Goal: Task Accomplishment & Management: Manage account settings

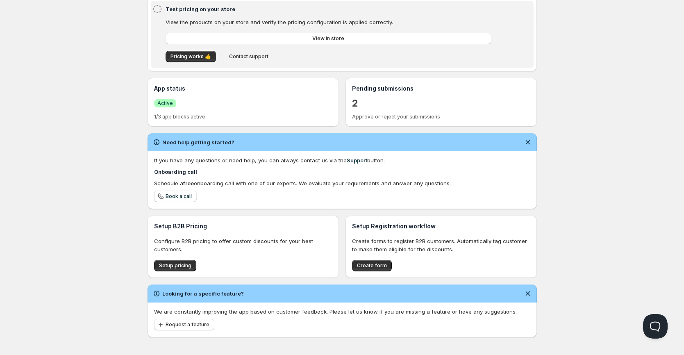
scroll to position [121, 0]
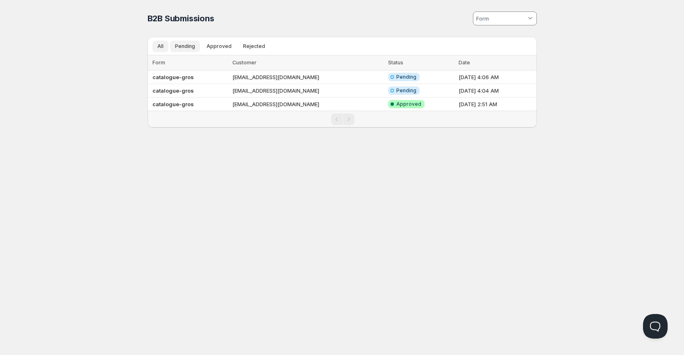
click at [183, 45] on span "Pending" at bounding box center [185, 46] width 20 height 7
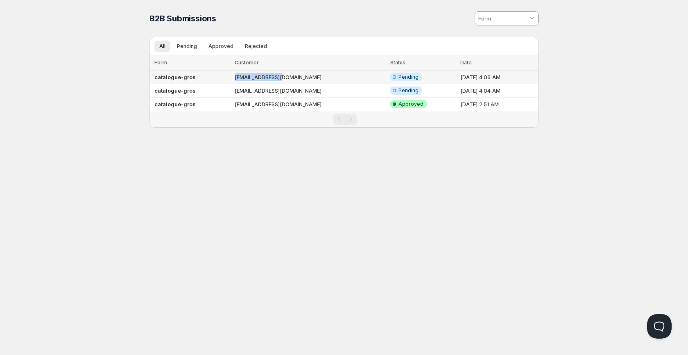
drag, startPoint x: 286, startPoint y: 76, endPoint x: 231, endPoint y: 79, distance: 55.8
click at [232, 79] on td "Hoho13@gmail.com" at bounding box center [310, 77] width 156 height 14
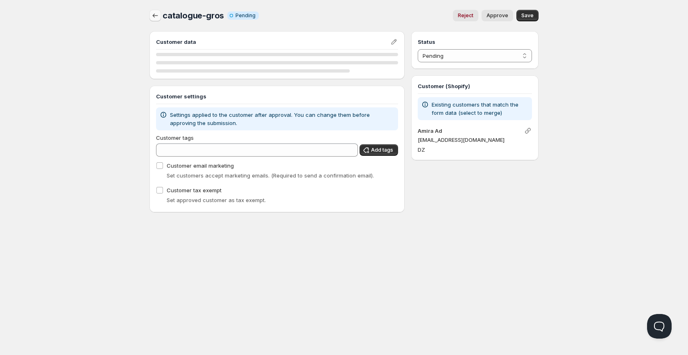
click at [156, 16] on icon "button" at bounding box center [155, 15] width 8 height 8
click at [156, 17] on icon "button" at bounding box center [155, 15] width 8 height 8
click at [154, 12] on icon "button" at bounding box center [155, 15] width 8 height 8
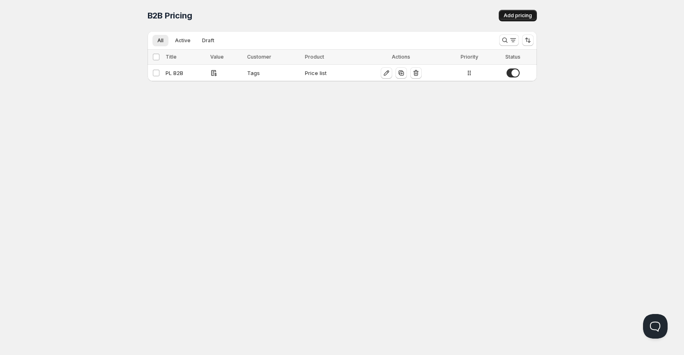
click at [514, 17] on span "Add pricing" at bounding box center [517, 15] width 28 height 7
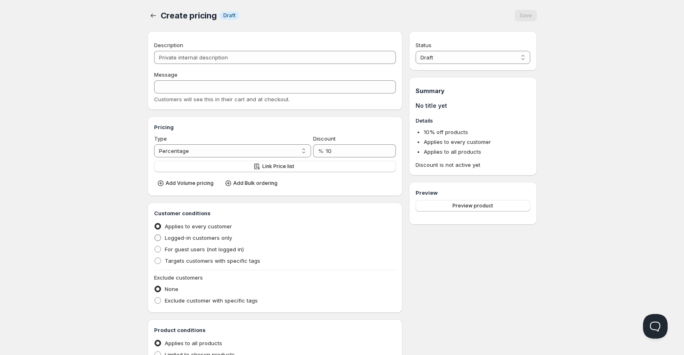
click at [157, 238] on span at bounding box center [157, 237] width 7 height 7
click at [155, 235] on input "Logged-in customers only" at bounding box center [154, 234] width 0 height 0
radio input "true"
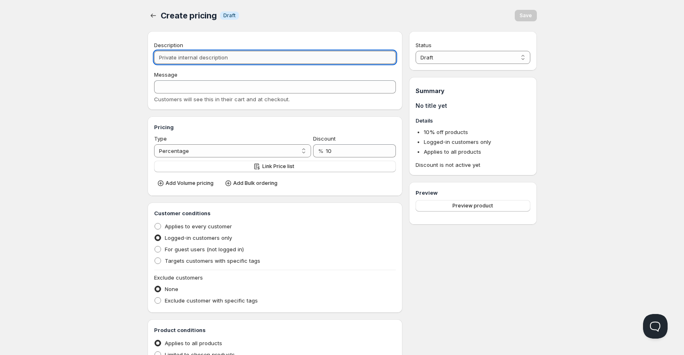
click at [229, 58] on input "Description" at bounding box center [275, 57] width 242 height 13
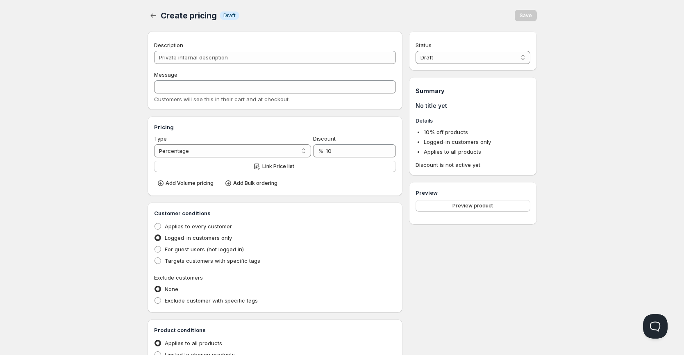
click at [126, 82] on div "Home Pricing Price lists Forms Submissions Settings Features Plans Create prici…" at bounding box center [342, 258] width 684 height 517
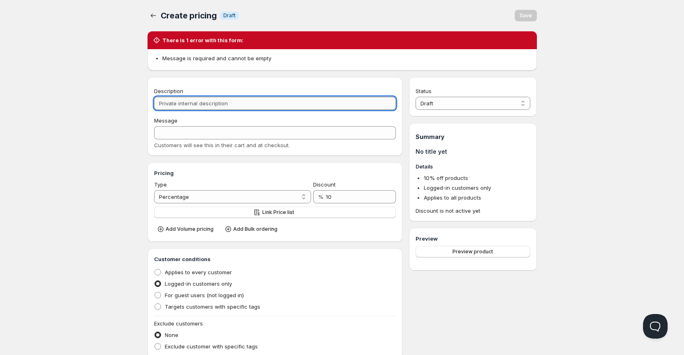
click at [184, 103] on input "Description" at bounding box center [275, 103] width 242 height 13
type input "di"
type input "DI"
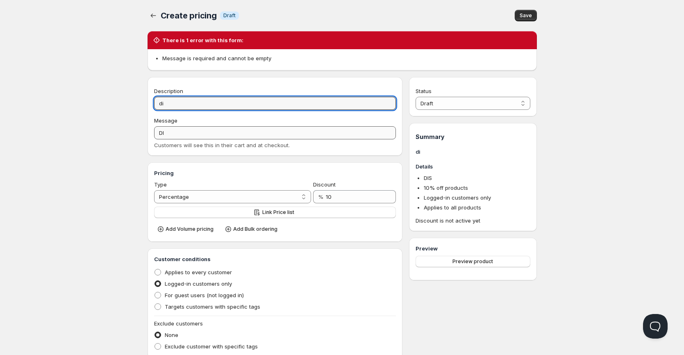
type input "d"
type input "D"
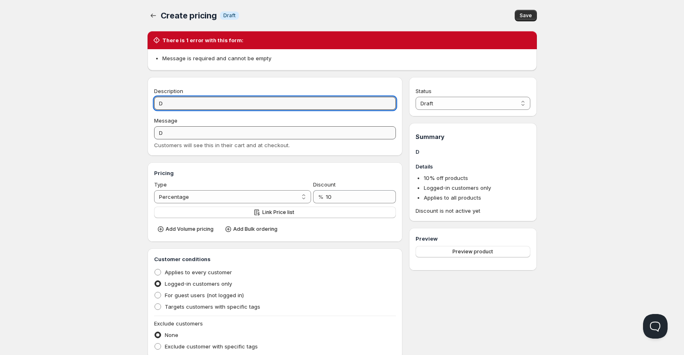
type input "Di"
type input "DI"
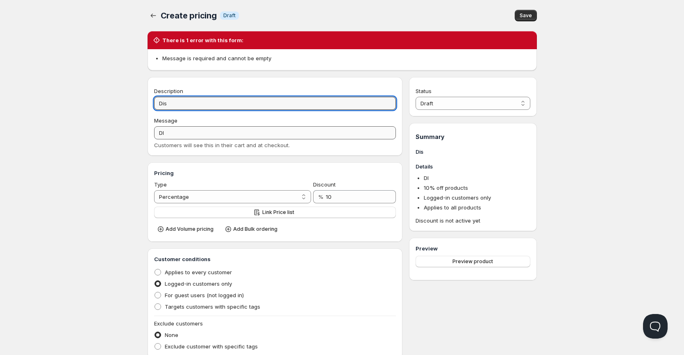
type input "Disc"
type input "DISC"
type input "Discou"
type input "DISCOU"
type input "Discount"
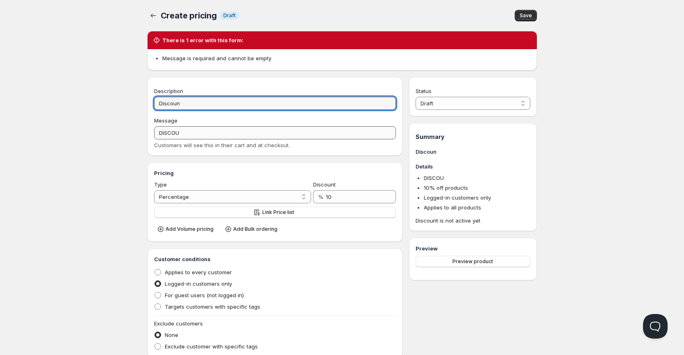
type input "DISCOUNT"
type input "Discount 10"
type input "DISCOUNT_10"
type input "Discount 10%"
click at [563, 302] on div "Home Pricing Price lists Forms Submissions Settings Features Plans Create prici…" at bounding box center [342, 281] width 684 height 563
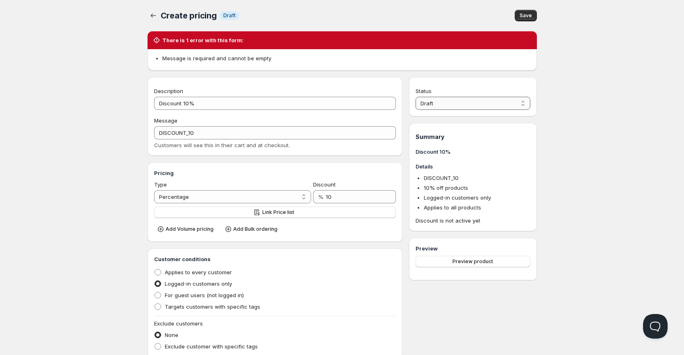
drag, startPoint x: 510, startPoint y: 94, endPoint x: 508, endPoint y: 101, distance: 6.8
click at [510, 97] on div "Status Draft Active Draft" at bounding box center [472, 98] width 114 height 23
click at [507, 101] on select "Draft Active" at bounding box center [472, 103] width 114 height 13
select select "1"
click at [415, 97] on select "Draft Active" at bounding box center [472, 103] width 114 height 13
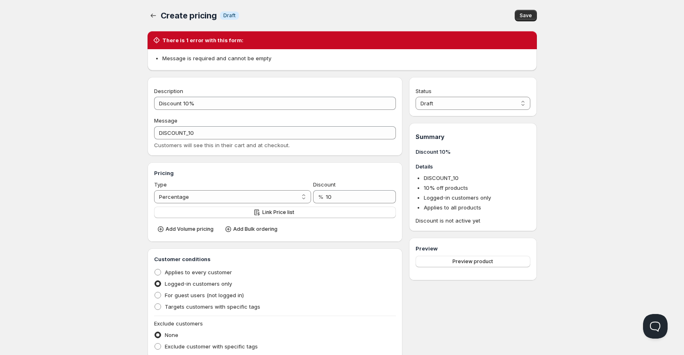
type input "DISCOUNT_10%"
click at [526, 11] on button "Save" at bounding box center [525, 15] width 22 height 11
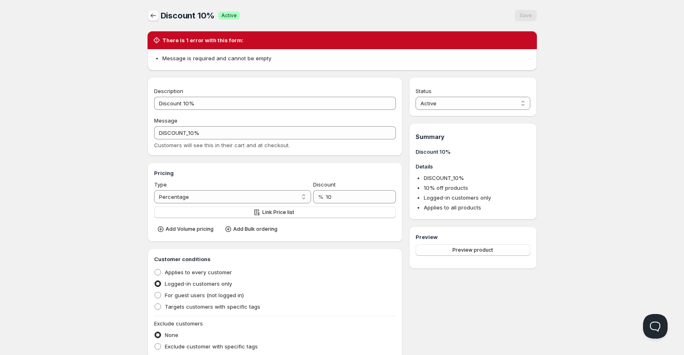
click at [152, 19] on icon "button" at bounding box center [153, 15] width 8 height 8
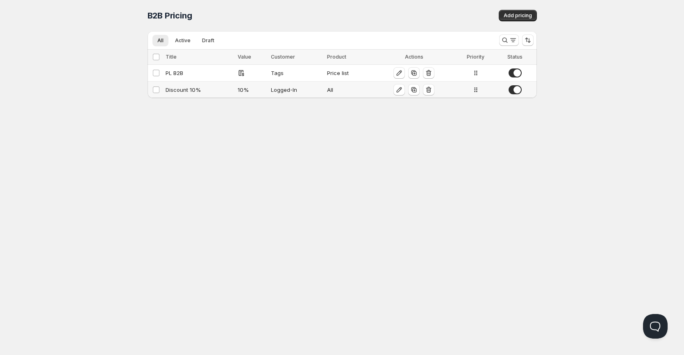
click at [177, 87] on div "Discount 10%" at bounding box center [199, 90] width 68 height 8
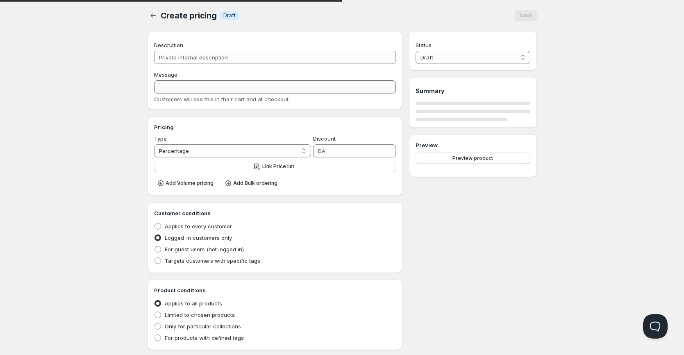
type input "Discount 10%"
type input "DISCOUNT_10%"
type input "10"
radio input "true"
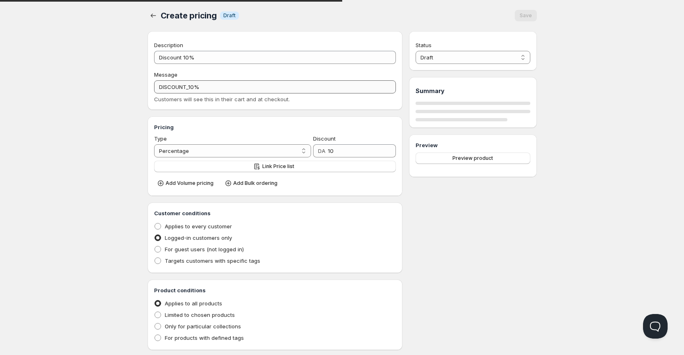
select select "1"
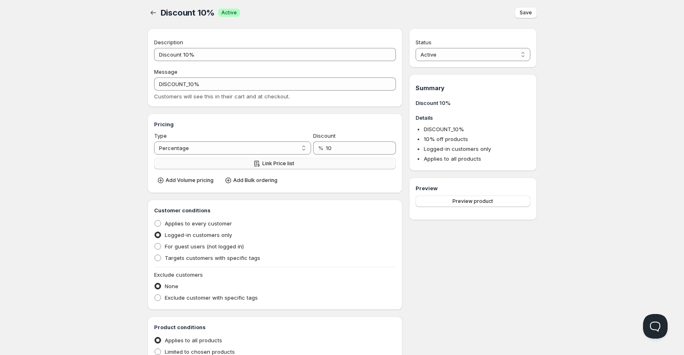
scroll to position [3, 0]
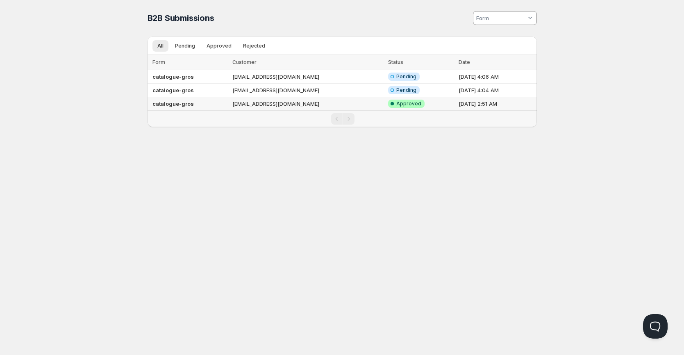
click at [183, 103] on b "catalogue-gros" at bounding box center [172, 103] width 41 height 7
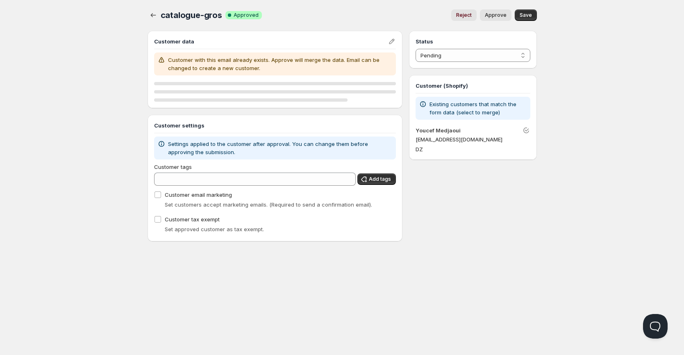
click at [467, 18] on button "Reject" at bounding box center [463, 14] width 25 height 11
select select "2"
click at [155, 17] on icon "button" at bounding box center [153, 15] width 8 height 8
click at [443, 52] on select "Pending Approved Rejected Ignored Spam" at bounding box center [472, 55] width 114 height 13
click at [153, 18] on icon "button" at bounding box center [153, 15] width 8 height 8
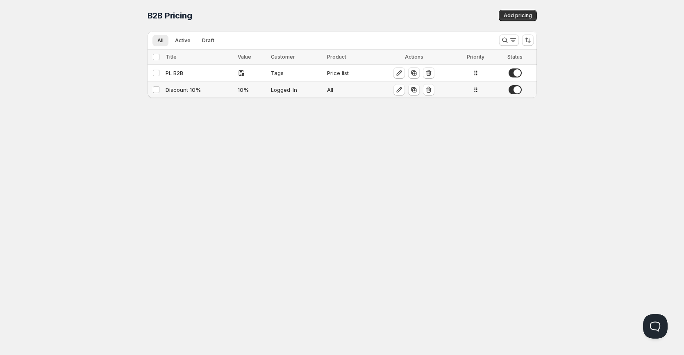
click at [188, 93] on div "Discount 10%" at bounding box center [199, 90] width 68 height 8
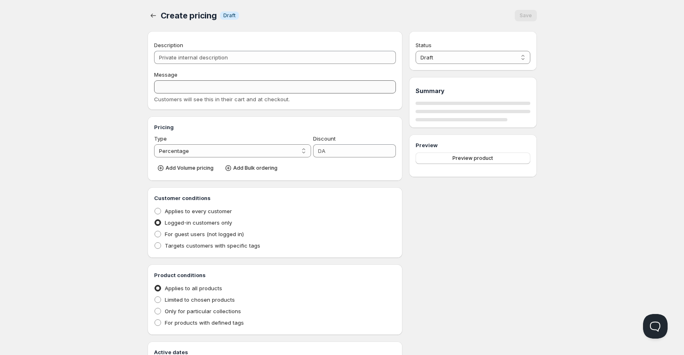
type input "Discount 10%"
type input "DISCOUNT_10%"
type input "10"
radio input "true"
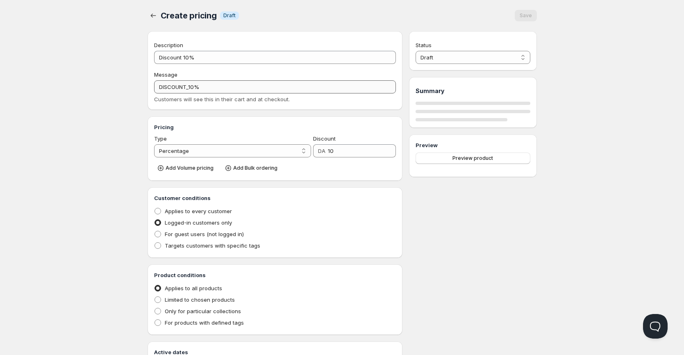
select select "1"
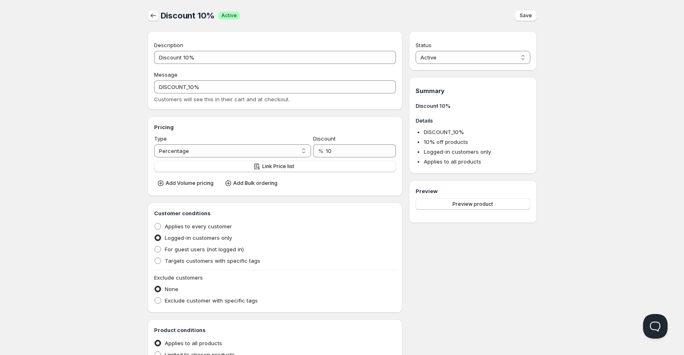
click at [152, 17] on icon "button" at bounding box center [153, 15] width 8 height 8
